Goal: Task Accomplishment & Management: Manage account settings

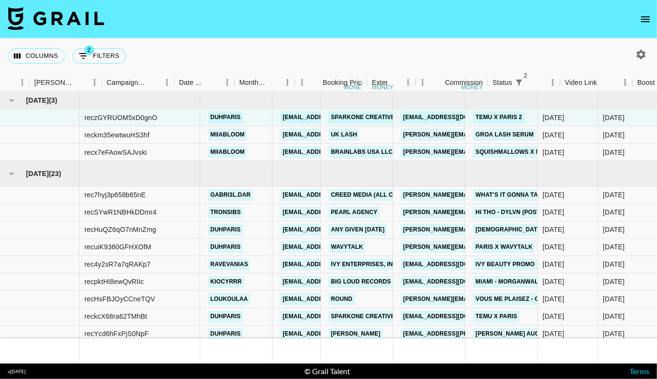
scroll to position [0, 363]
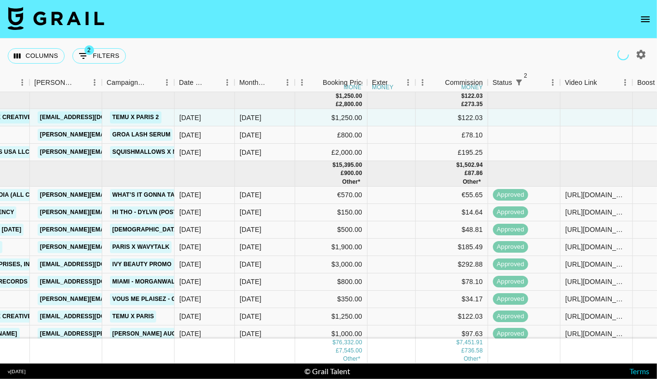
click at [309, 31] on nav at bounding box center [328, 19] width 657 height 39
click at [647, 24] on icon "open drawer" at bounding box center [645, 19] width 12 height 12
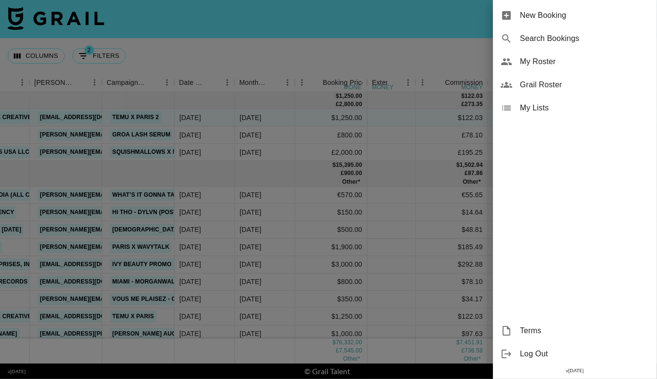
click at [560, 61] on span "My Roster" at bounding box center [584, 62] width 129 height 12
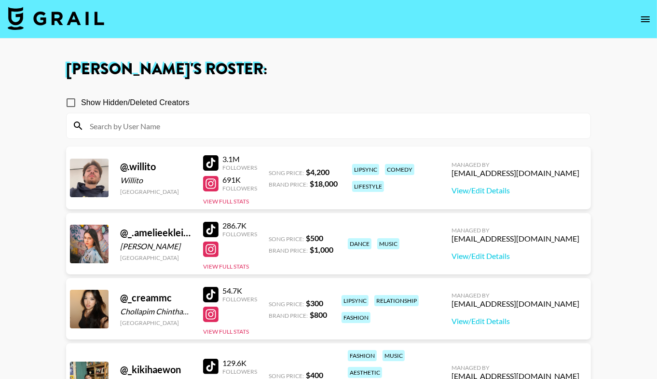
click at [288, 129] on input at bounding box center [334, 125] width 500 height 15
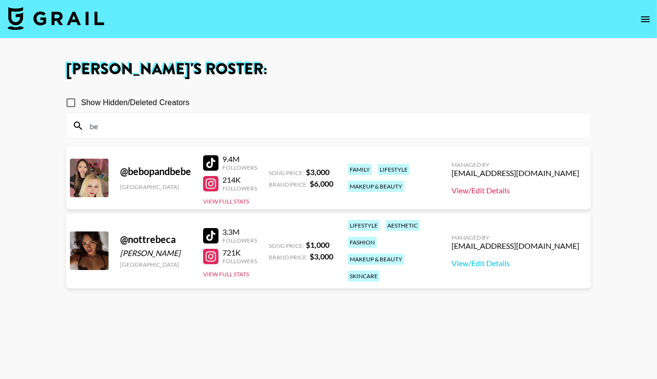
type input "be"
click at [512, 187] on link "View/Edit Details" at bounding box center [515, 191] width 128 height 10
click at [227, 200] on button "View Full Stats" at bounding box center [226, 201] width 46 height 7
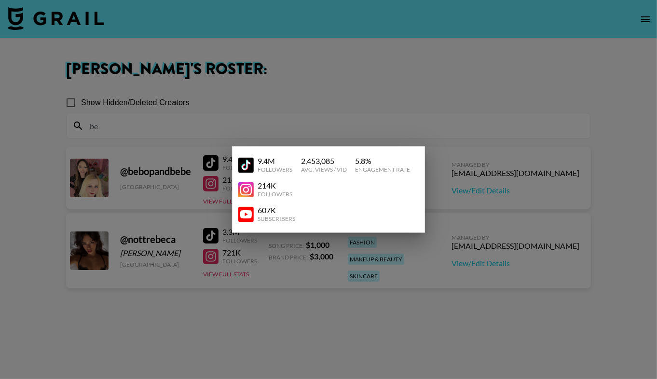
click at [249, 213] on img at bounding box center [245, 213] width 15 height 15
click at [187, 108] on div at bounding box center [328, 189] width 657 height 379
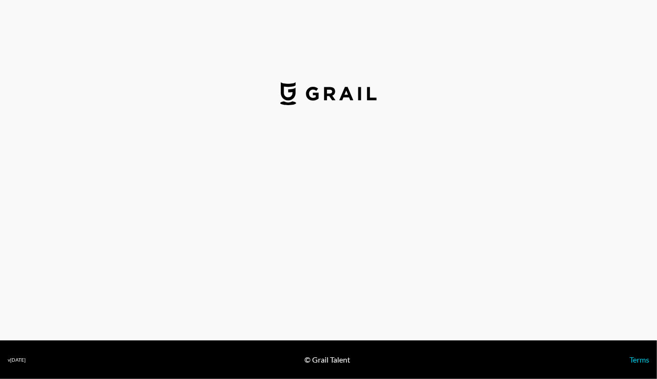
select select "USD"
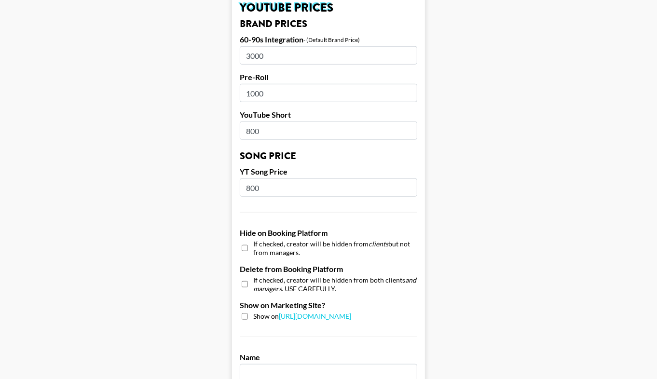
scroll to position [700, 0]
